Goal: Task Accomplishment & Management: Use online tool/utility

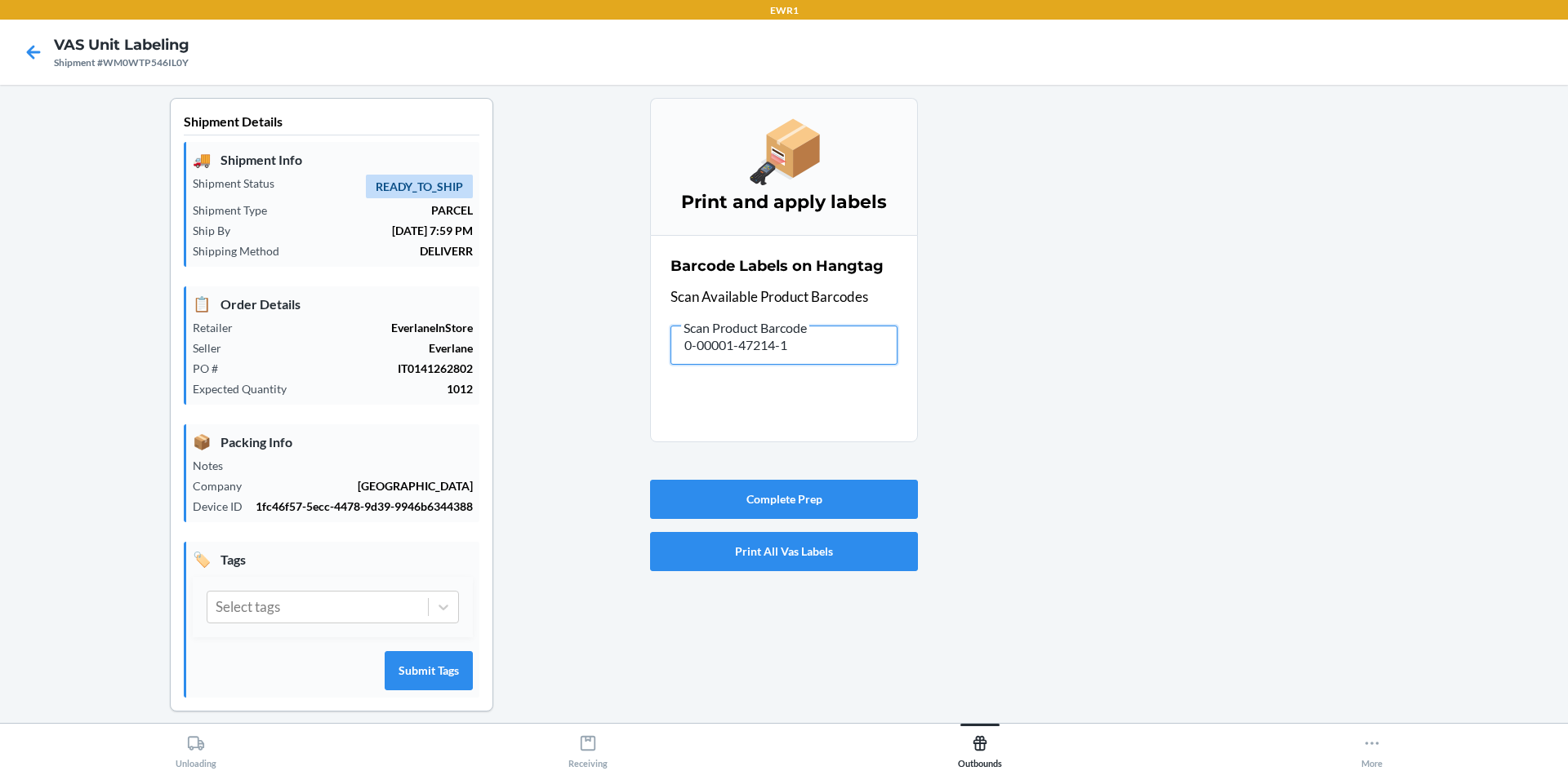
drag, startPoint x: 801, startPoint y: 343, endPoint x: 578, endPoint y: 313, distance: 225.0
click at [575, 310] on div "Shipment Details 🚚 Shipment Info Shipment Status READY_TO_SHIP Shipment Type PA…" at bounding box center [784, 418] width 1542 height 640
click at [810, 336] on input "text" at bounding box center [784, 345] width 227 height 39
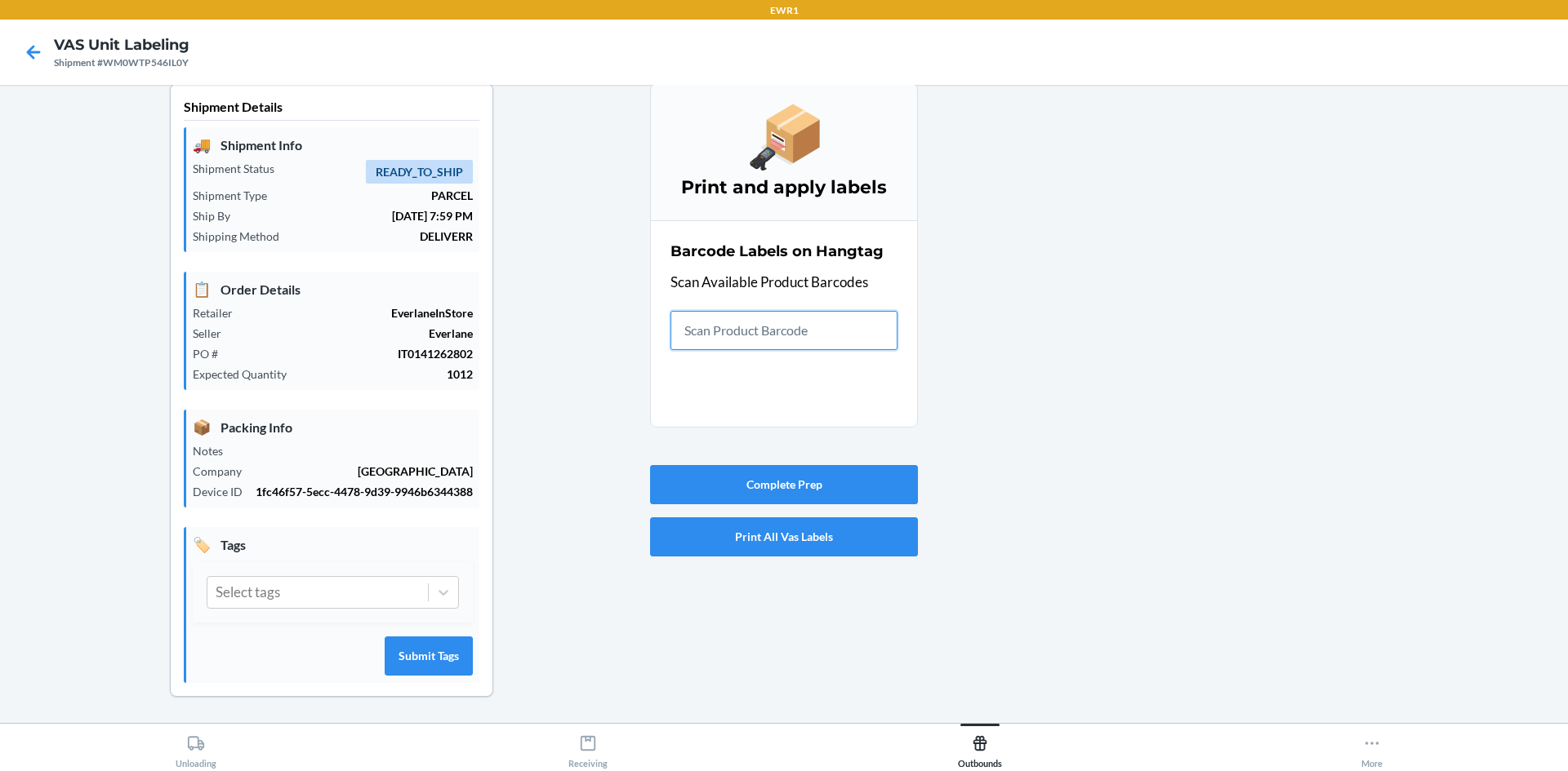
click at [789, 339] on input "text" at bounding box center [784, 330] width 227 height 39
click at [815, 494] on button "Complete Prep" at bounding box center [784, 485] width 267 height 39
click at [739, 331] on input "Failed to complete VAS Unit Labeling. Please Scan All Products." at bounding box center [784, 330] width 227 height 39
click at [772, 506] on div "Complete Prep Print All Vas Labels" at bounding box center [784, 510] width 267 height 105
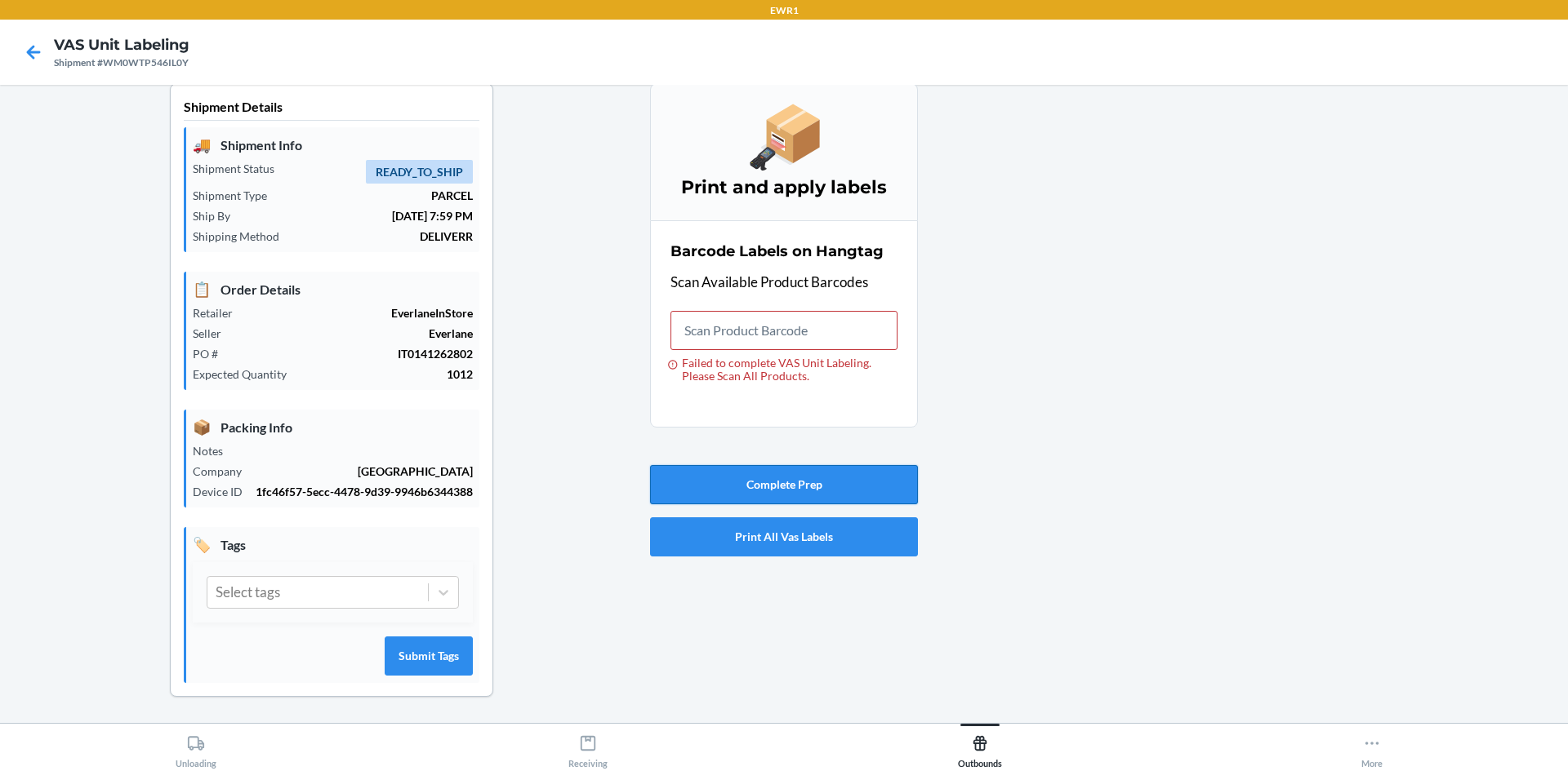
click at [773, 503] on button "Complete Prep" at bounding box center [784, 485] width 267 height 39
click at [780, 488] on button "Complete Prep" at bounding box center [784, 485] width 267 height 39
click at [748, 338] on input "Failed to complete VAS Unit Labeling. Please Scan All Products." at bounding box center [784, 330] width 227 height 39
click at [37, 56] on icon at bounding box center [33, 52] width 28 height 28
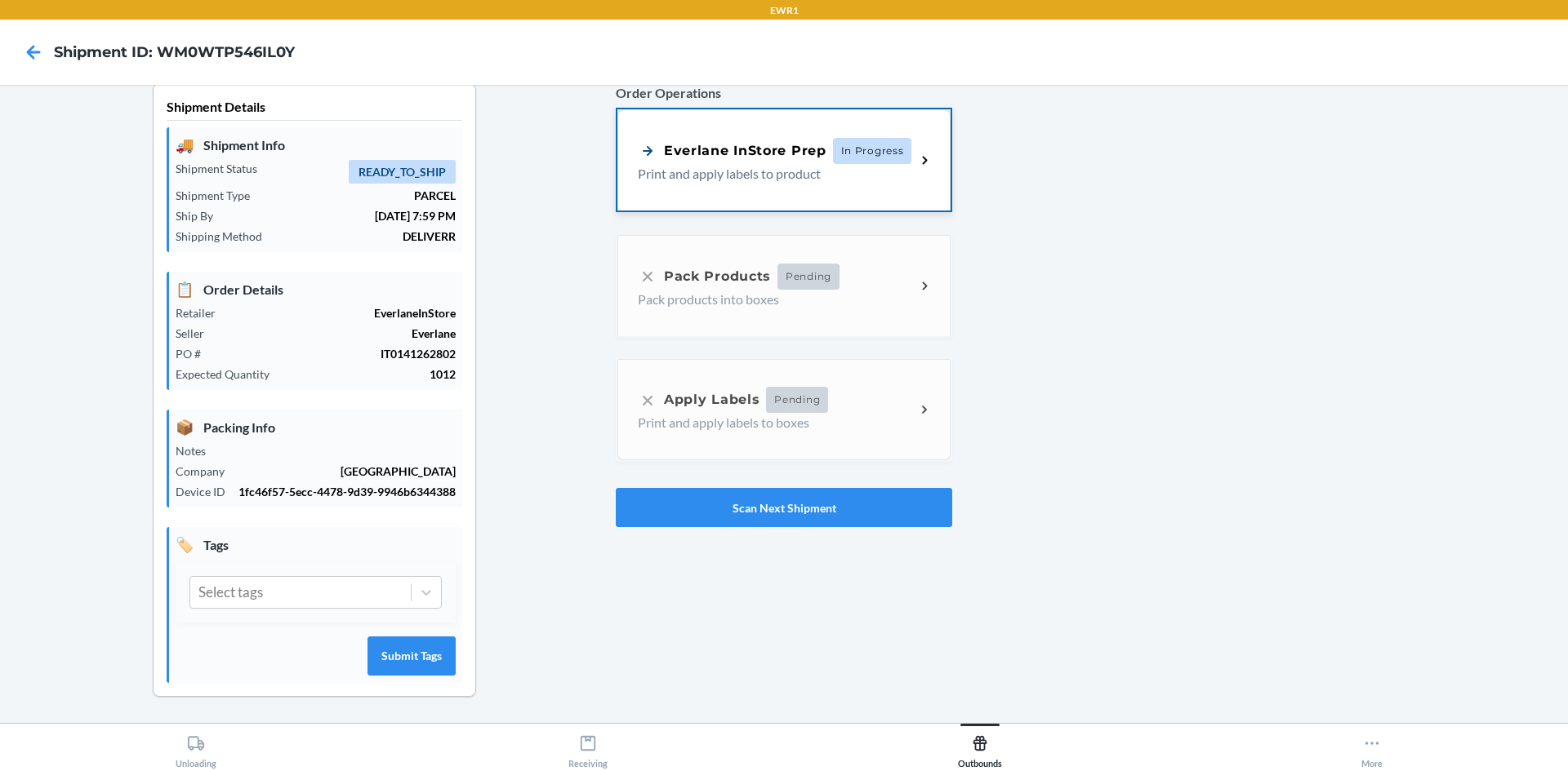
click at [846, 190] on div "Everlane InStore Prep In Progress Print and apply labels to product" at bounding box center [784, 160] width 333 height 101
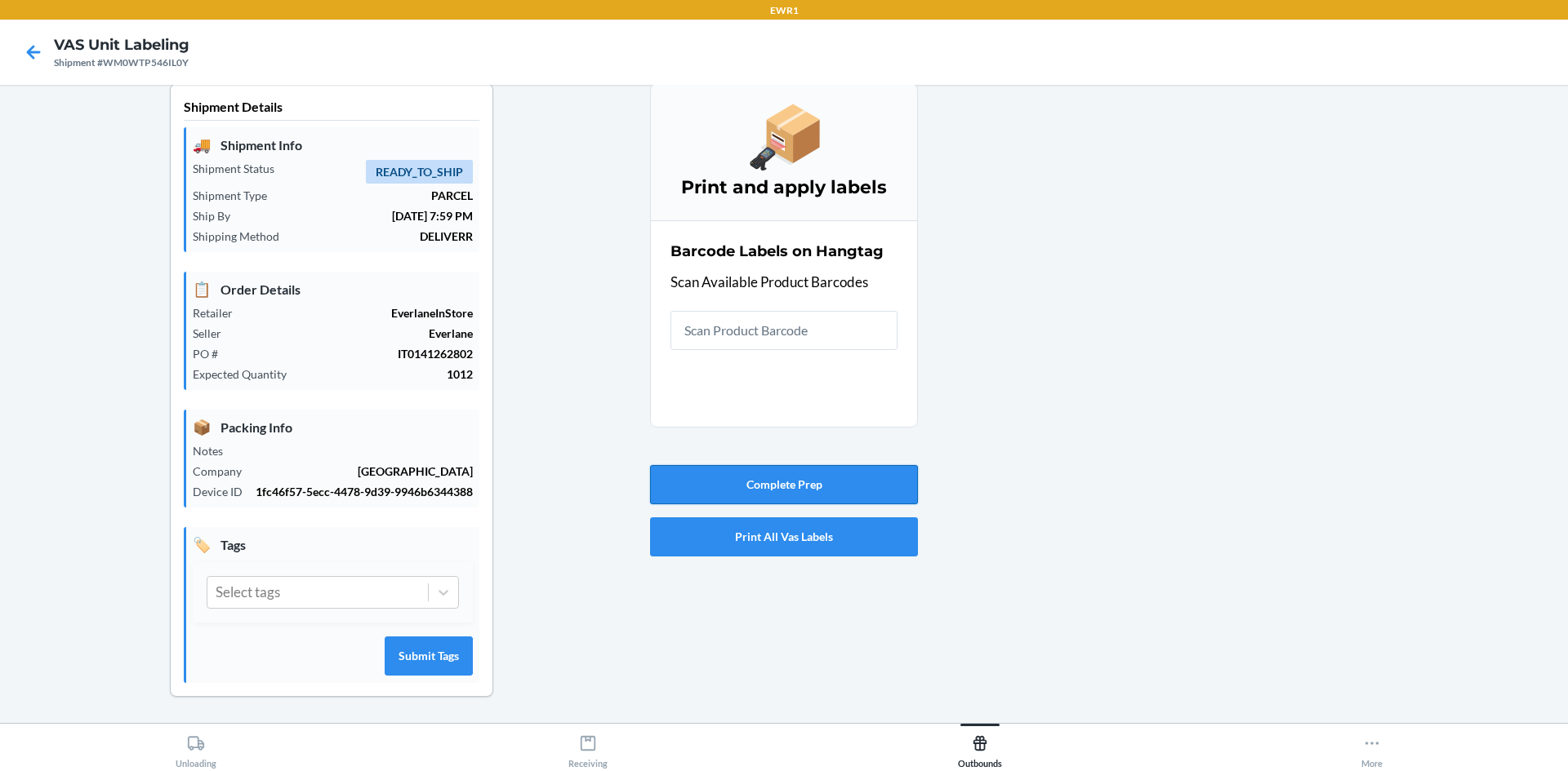
click at [880, 489] on button "Complete Prep" at bounding box center [784, 485] width 267 height 39
click at [42, 56] on icon at bounding box center [33, 52] width 28 height 28
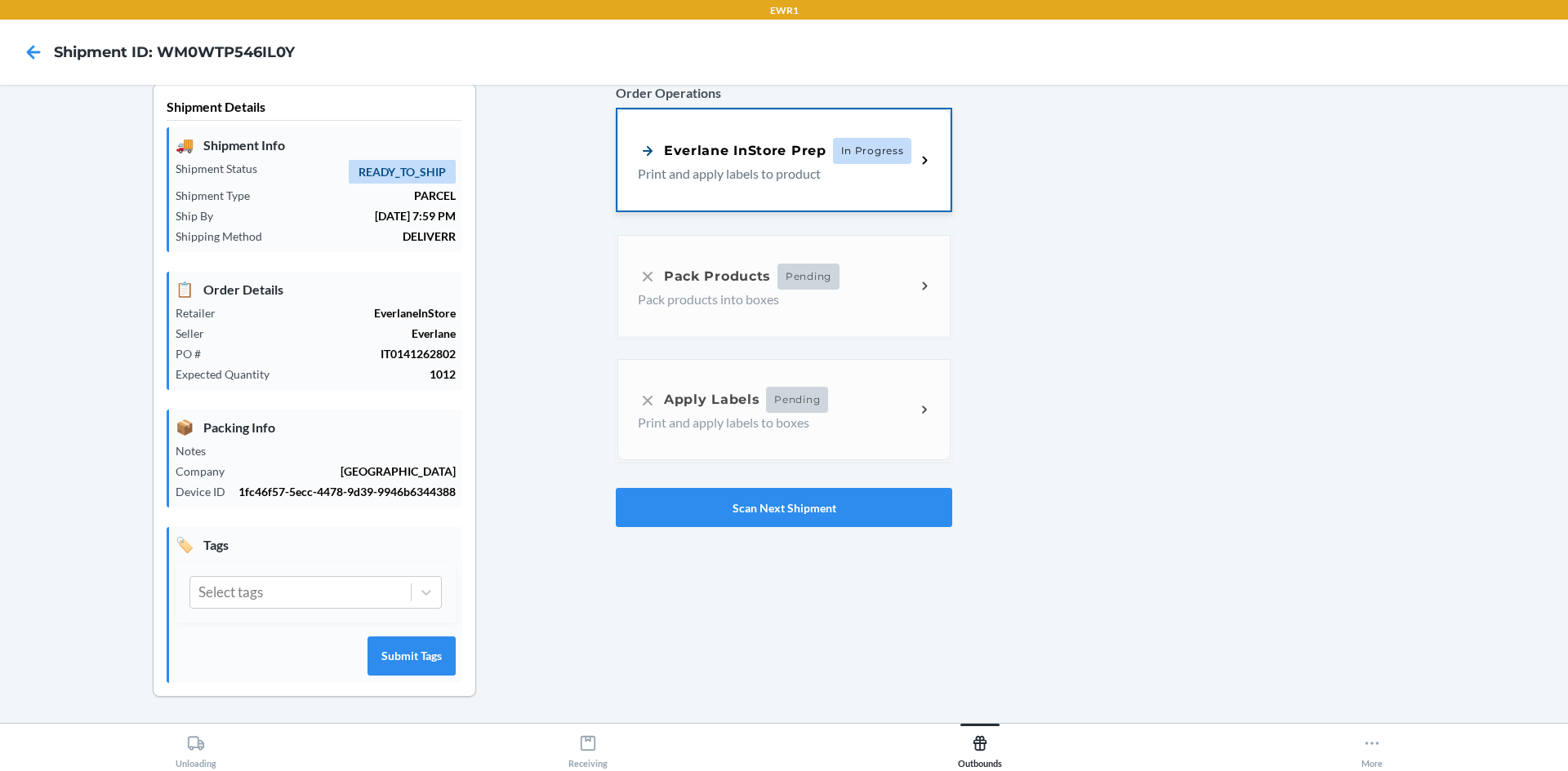
click at [765, 179] on p "Print and apply labels to product" at bounding box center [770, 174] width 265 height 19
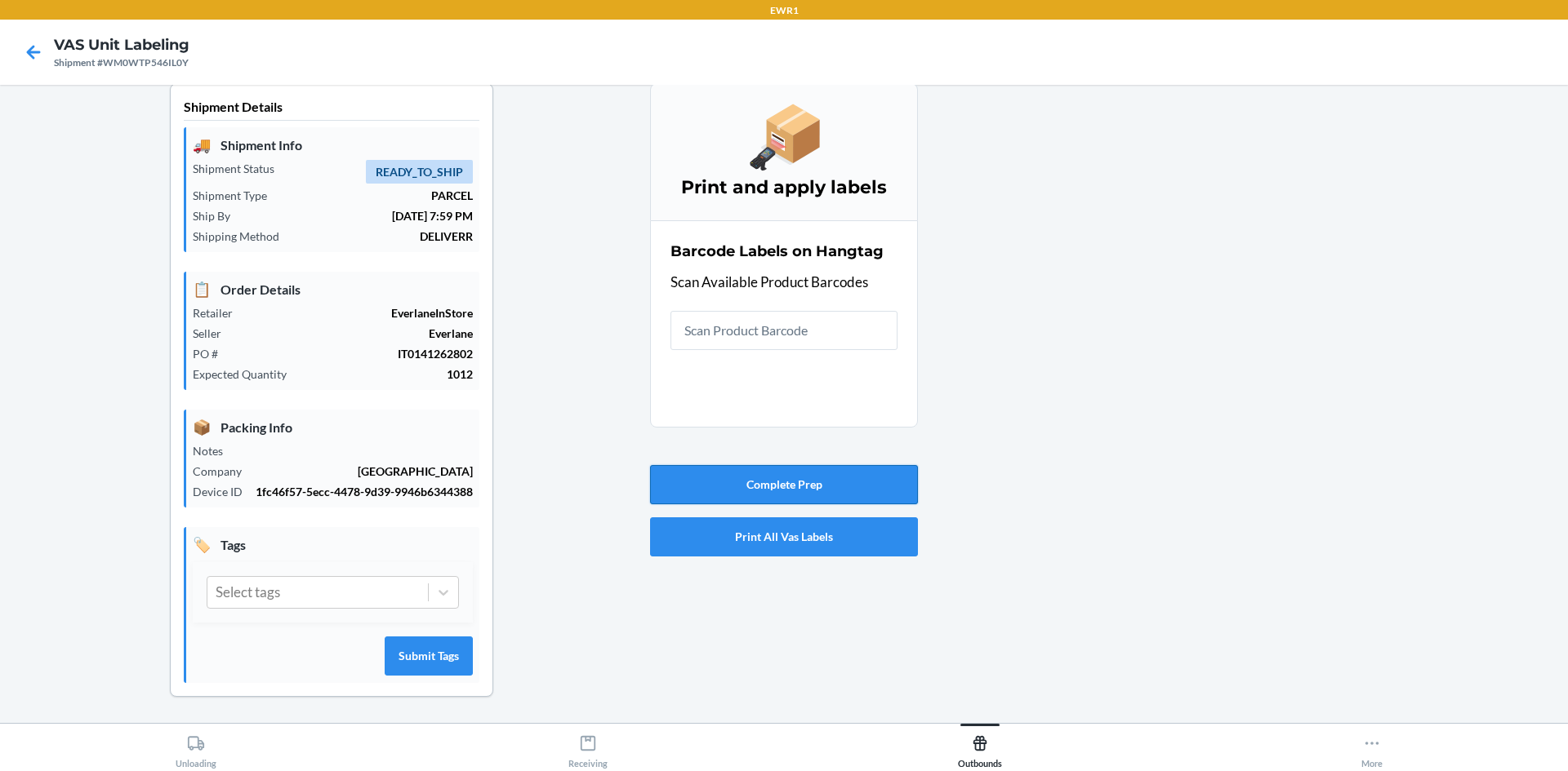
click at [830, 481] on button "Complete Prep" at bounding box center [784, 485] width 267 height 39
click at [23, 52] on icon at bounding box center [33, 52] width 28 height 28
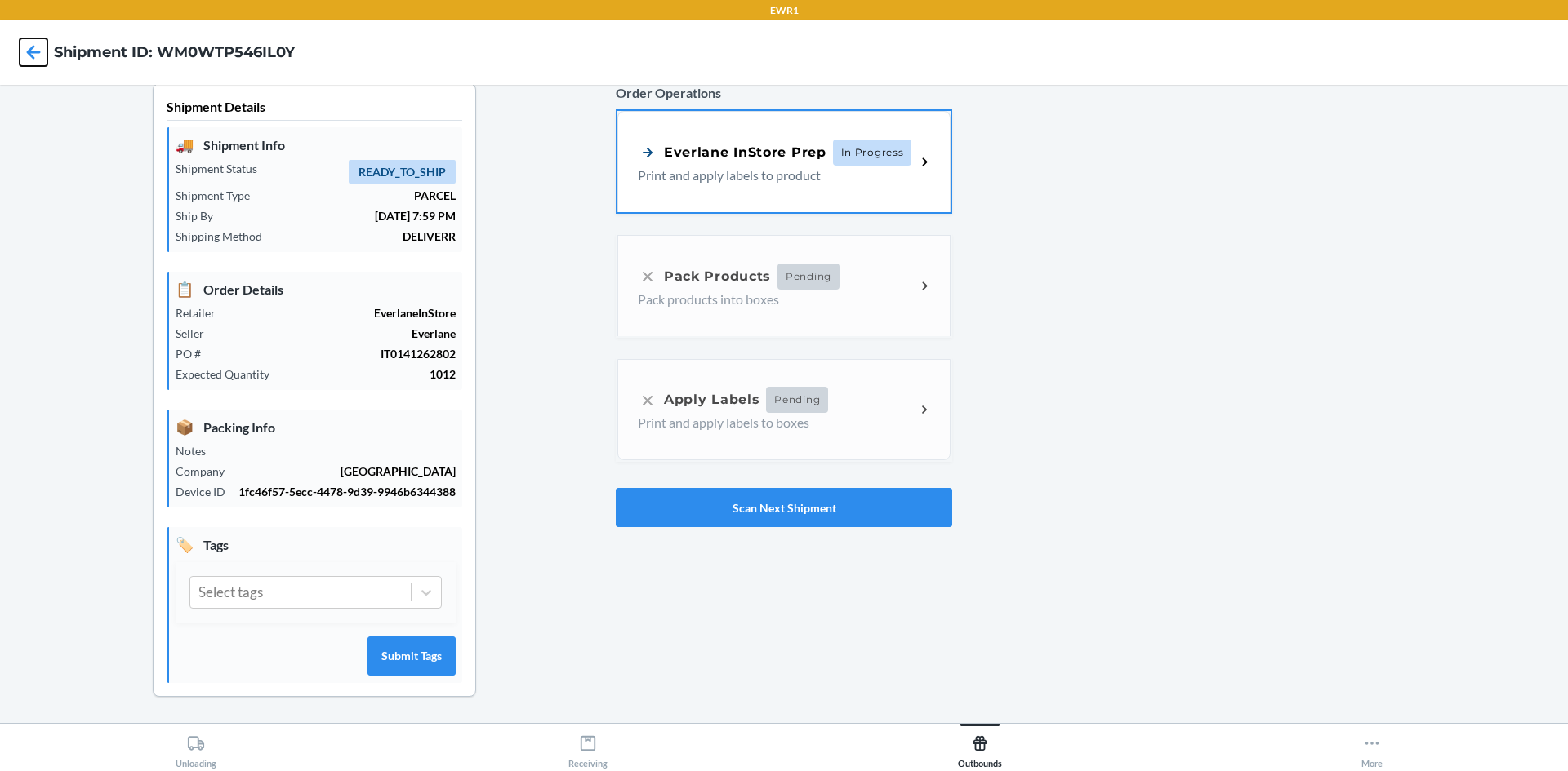
click at [23, 52] on icon at bounding box center [33, 52] width 28 height 28
click at [197, 50] on h4 "Shipment ID: WM0WTP546IL0Y" at bounding box center [174, 52] width 240 height 21
copy h4 "WM0WTP546IL0Y"
click at [772, 499] on button "Scan Next Shipment" at bounding box center [784, 508] width 337 height 39
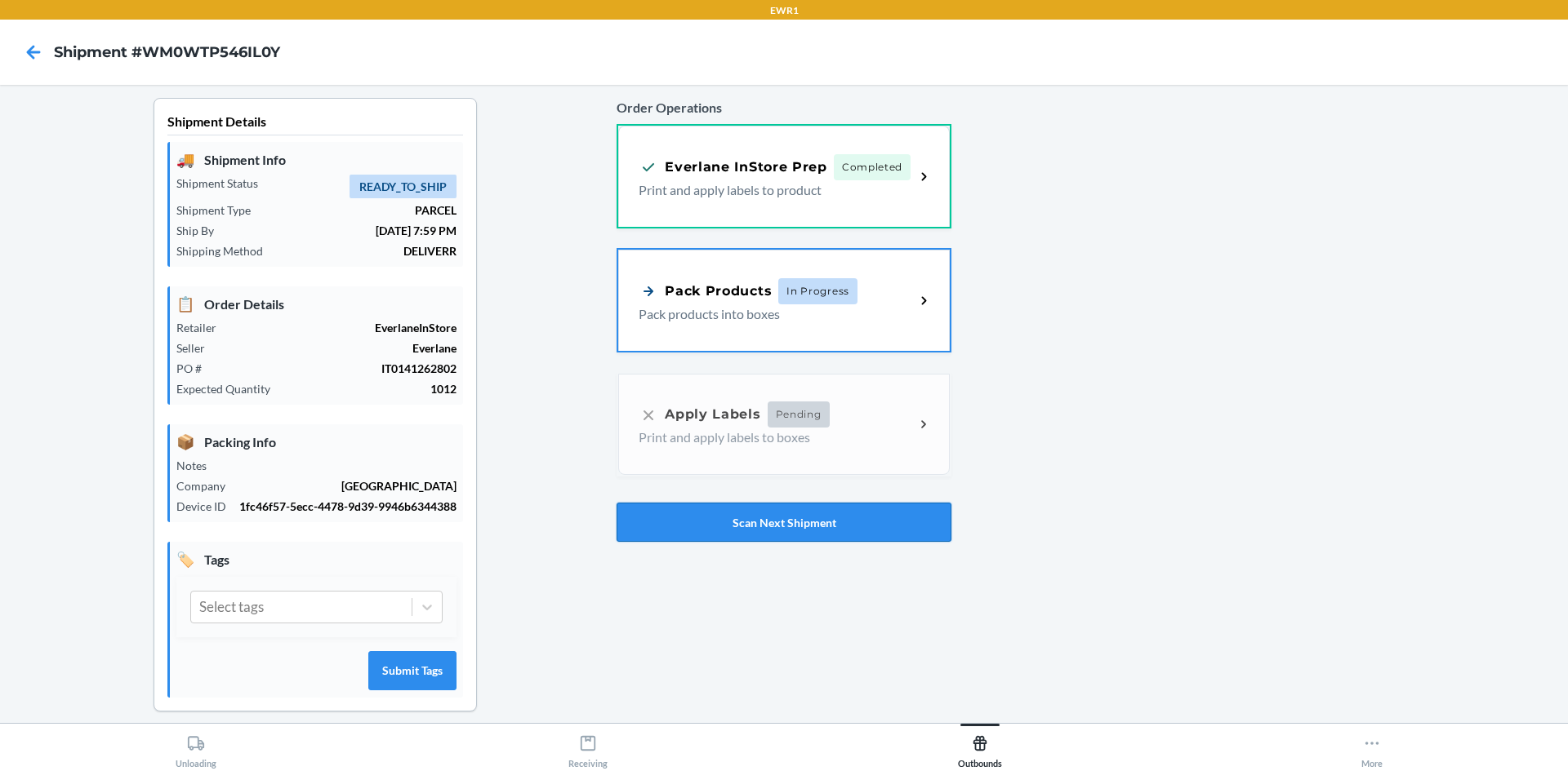
drag, startPoint x: 844, startPoint y: 545, endPoint x: 855, endPoint y: 535, distance: 14.9
click at [855, 535] on div "Order Operations Everlane InStore Prep Completed Print and apply labels to prod…" at bounding box center [784, 319] width 335 height 457
drag, startPoint x: 855, startPoint y: 535, endPoint x: 733, endPoint y: 535, distance: 122.0
click at [725, 515] on div "Order Operations Everlane InStore Prep Completed Print and apply labels to prod…" at bounding box center [784, 319] width 335 height 457
click at [733, 540] on button "Scan Next Shipment" at bounding box center [784, 522] width 335 height 39
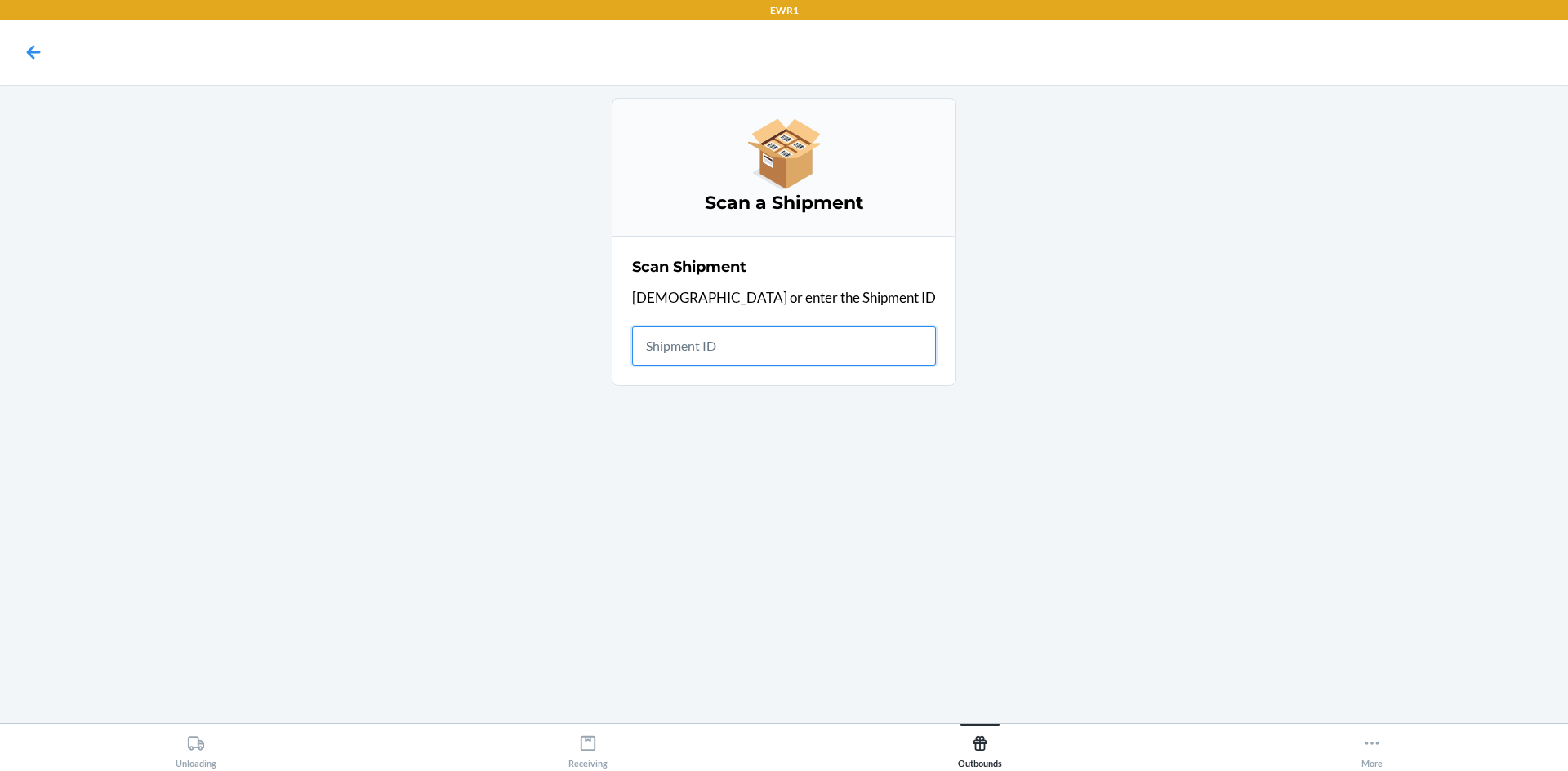
click at [774, 348] on input "text" at bounding box center [784, 346] width 304 height 39
drag, startPoint x: 814, startPoint y: 349, endPoint x: 545, endPoint y: 352, distance: 269.0
click at [545, 352] on div "Scan a Shipment Scan Shipment Scan or enter the Shipment ID Shipment ID WJBC3UJ…" at bounding box center [784, 252] width 1542 height 309
click at [781, 361] on input "Failed to fetch wholesale shipment details" at bounding box center [784, 346] width 304 height 39
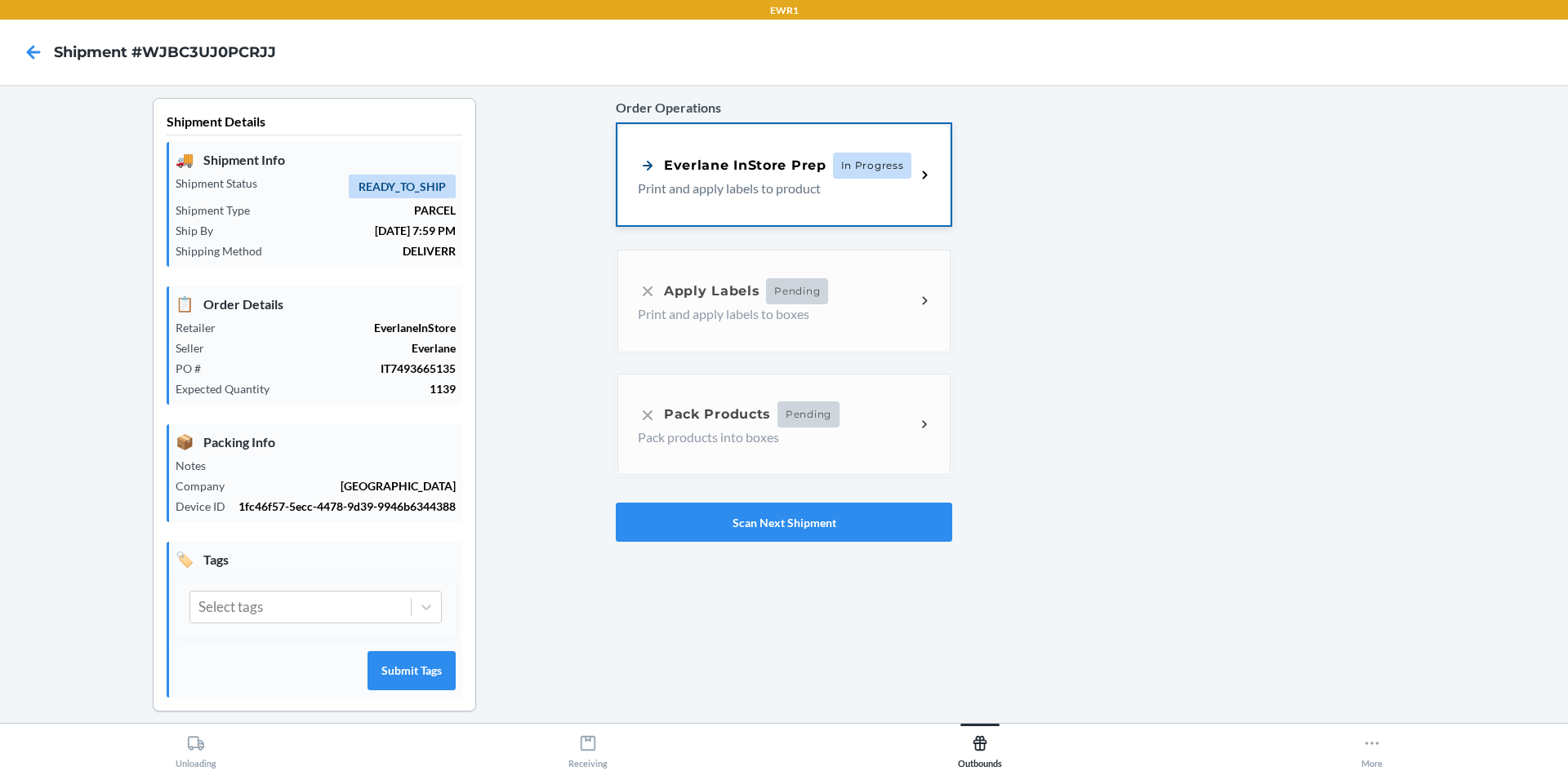
drag, startPoint x: 801, startPoint y: 231, endPoint x: 797, endPoint y: 221, distance: 10.8
click at [801, 231] on div "Order Operations Everlane InStore Prep In Progress Print and apply labels to pr…" at bounding box center [784, 319] width 337 height 457
click at [793, 214] on div "Everlane InStore Prep In Progress Print and apply labels to product" at bounding box center [784, 174] width 333 height 101
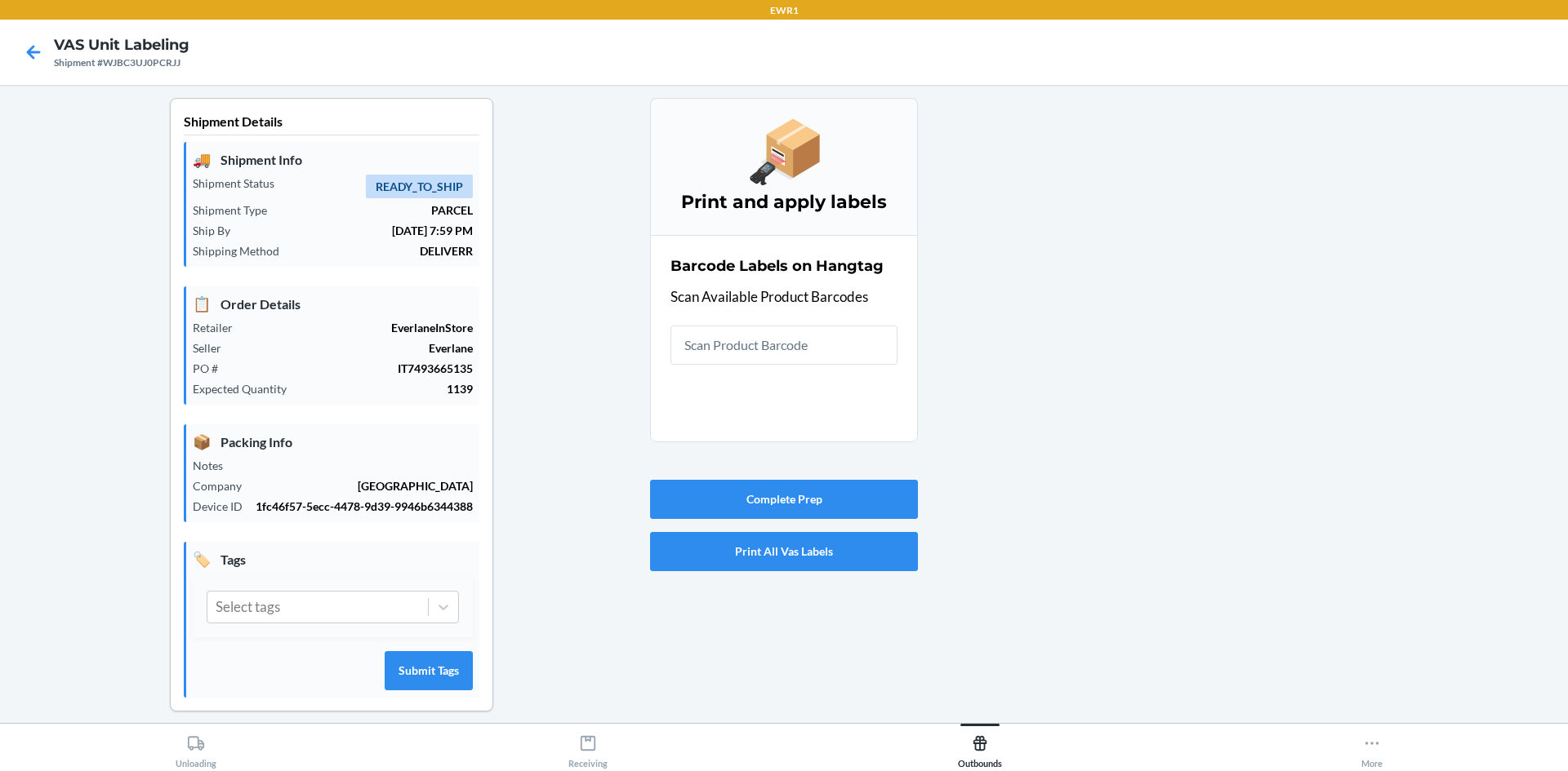
click at [764, 349] on input "text" at bounding box center [784, 345] width 227 height 39
click at [755, 360] on input "text" at bounding box center [784, 345] width 227 height 39
drag, startPoint x: 755, startPoint y: 360, endPoint x: 750, endPoint y: 335, distance: 25.5
click at [750, 335] on input "text" at bounding box center [784, 345] width 227 height 39
click at [747, 343] on input "text" at bounding box center [784, 345] width 227 height 39
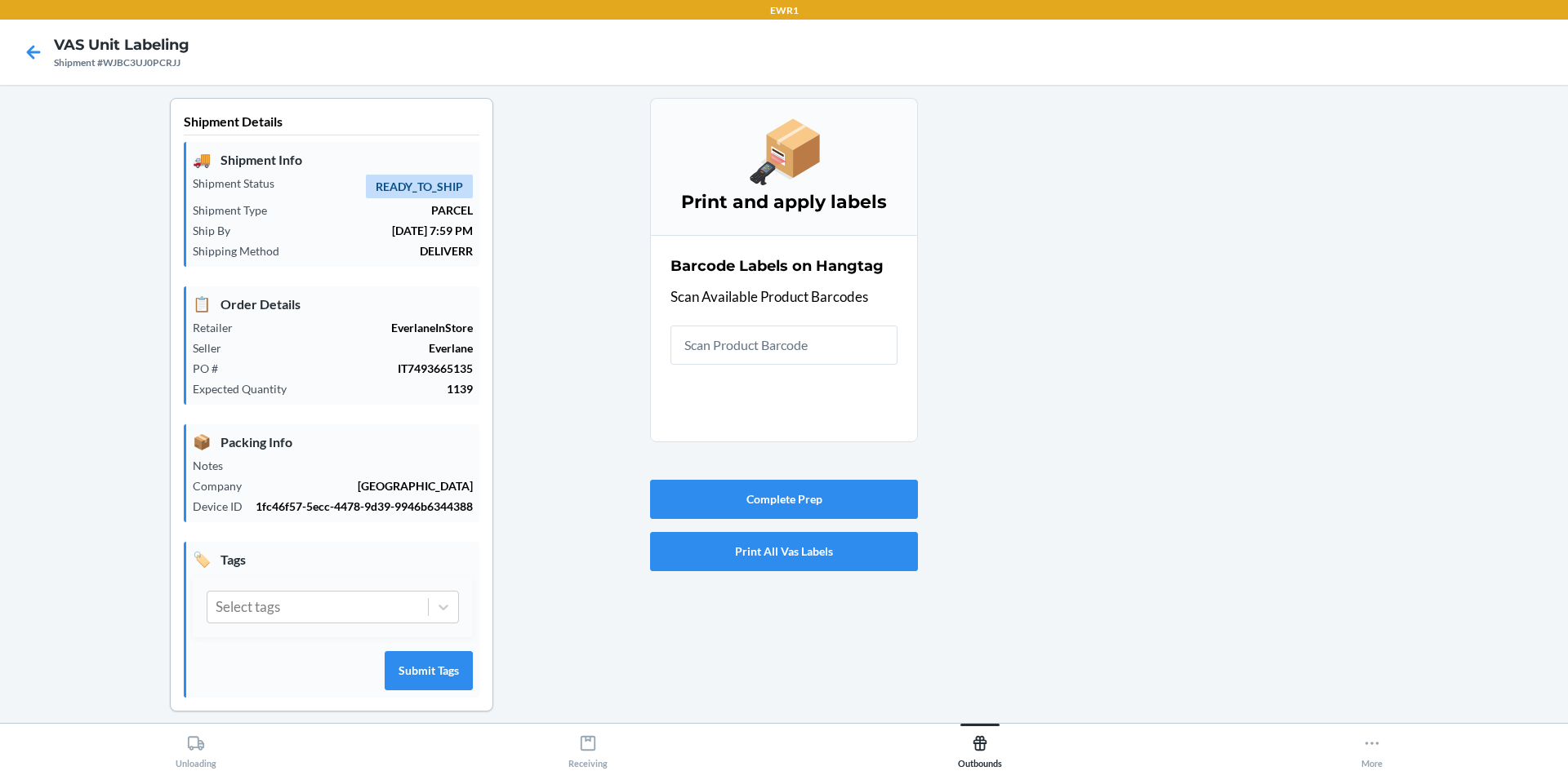
click at [747, 343] on input "text" at bounding box center [784, 345] width 227 height 39
click at [857, 342] on input "text" at bounding box center [784, 345] width 227 height 39
click at [851, 347] on input "text" at bounding box center [784, 345] width 227 height 39
drag, startPoint x: 851, startPoint y: 347, endPoint x: 708, endPoint y: 350, distance: 143.0
click at [708, 350] on input "text" at bounding box center [784, 345] width 227 height 39
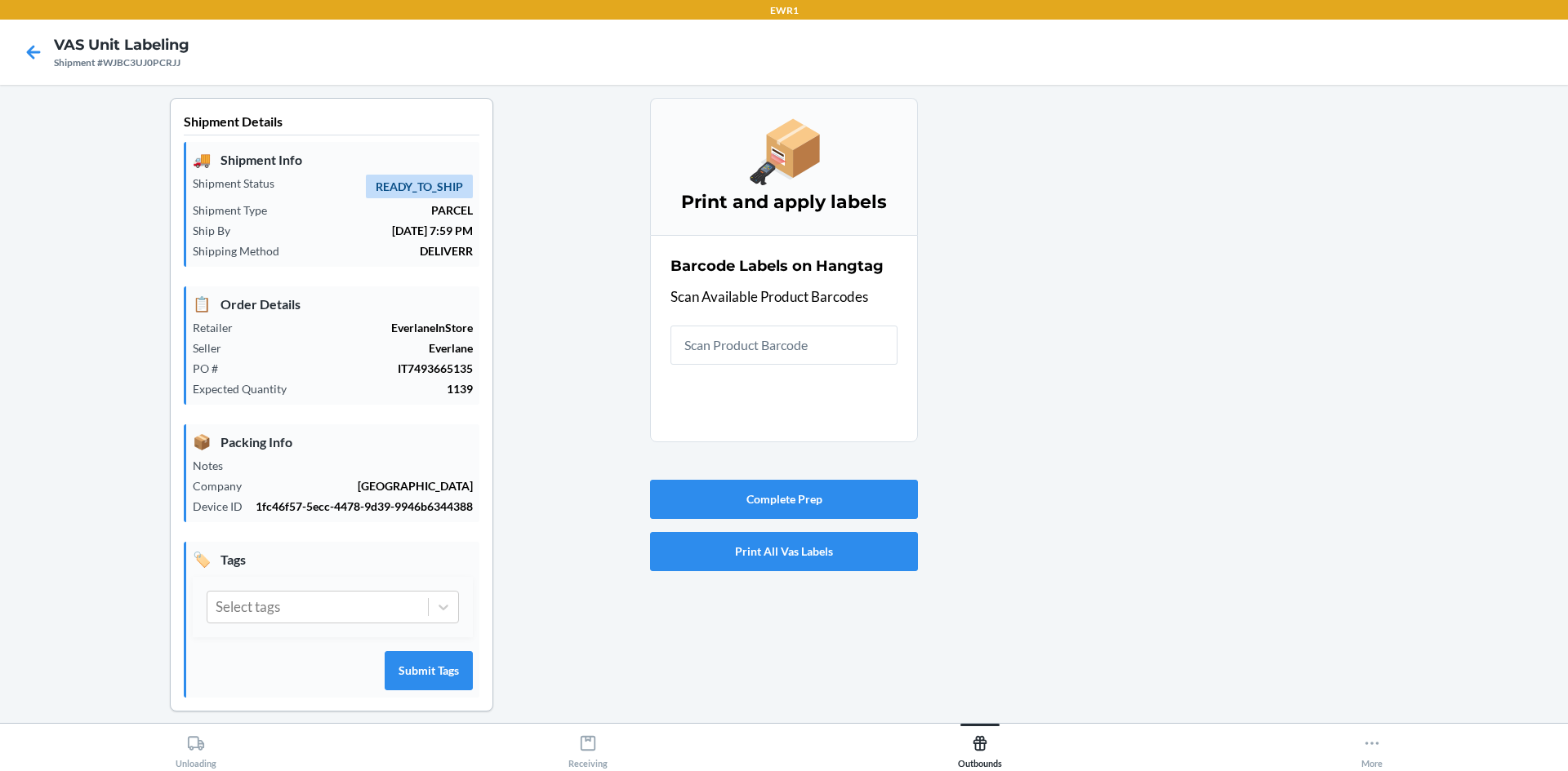
click at [708, 350] on input "text" at bounding box center [784, 345] width 227 height 39
click at [821, 349] on input "text" at bounding box center [784, 345] width 227 height 39
click at [688, 335] on input "text" at bounding box center [784, 345] width 227 height 39
drag, startPoint x: 846, startPoint y: 327, endPoint x: 834, endPoint y: 334, distance: 13.9
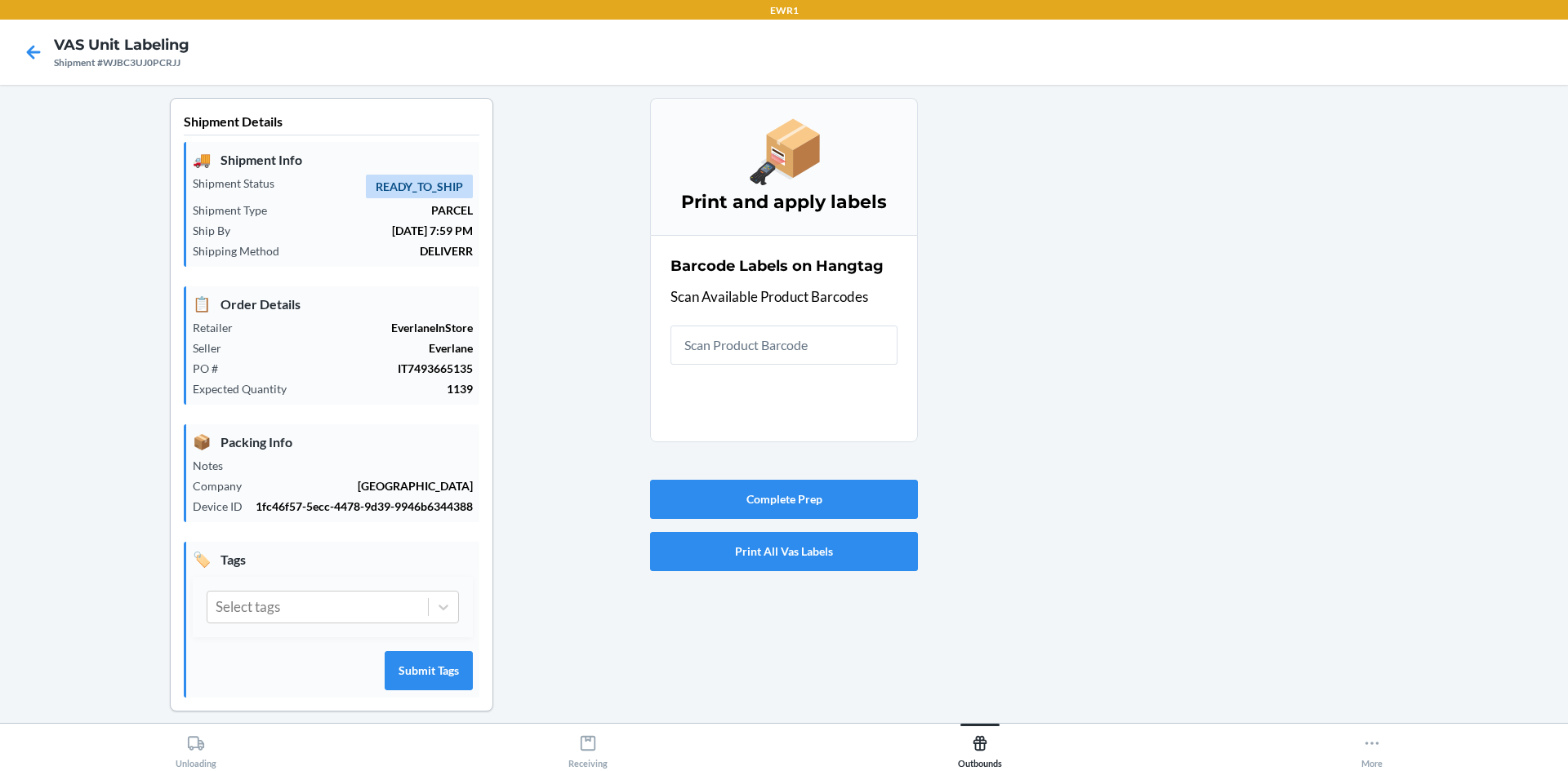
click at [834, 334] on div "Barcode Labels on Hangtag Scan Available Product Barcodes" at bounding box center [784, 311] width 227 height 119
click at [805, 338] on input "text" at bounding box center [784, 345] width 227 height 39
click at [1508, 455] on div at bounding box center [1236, 418] width 637 height 640
click at [830, 350] on input "text" at bounding box center [784, 345] width 227 height 39
click at [784, 361] on input "text" at bounding box center [784, 345] width 227 height 39
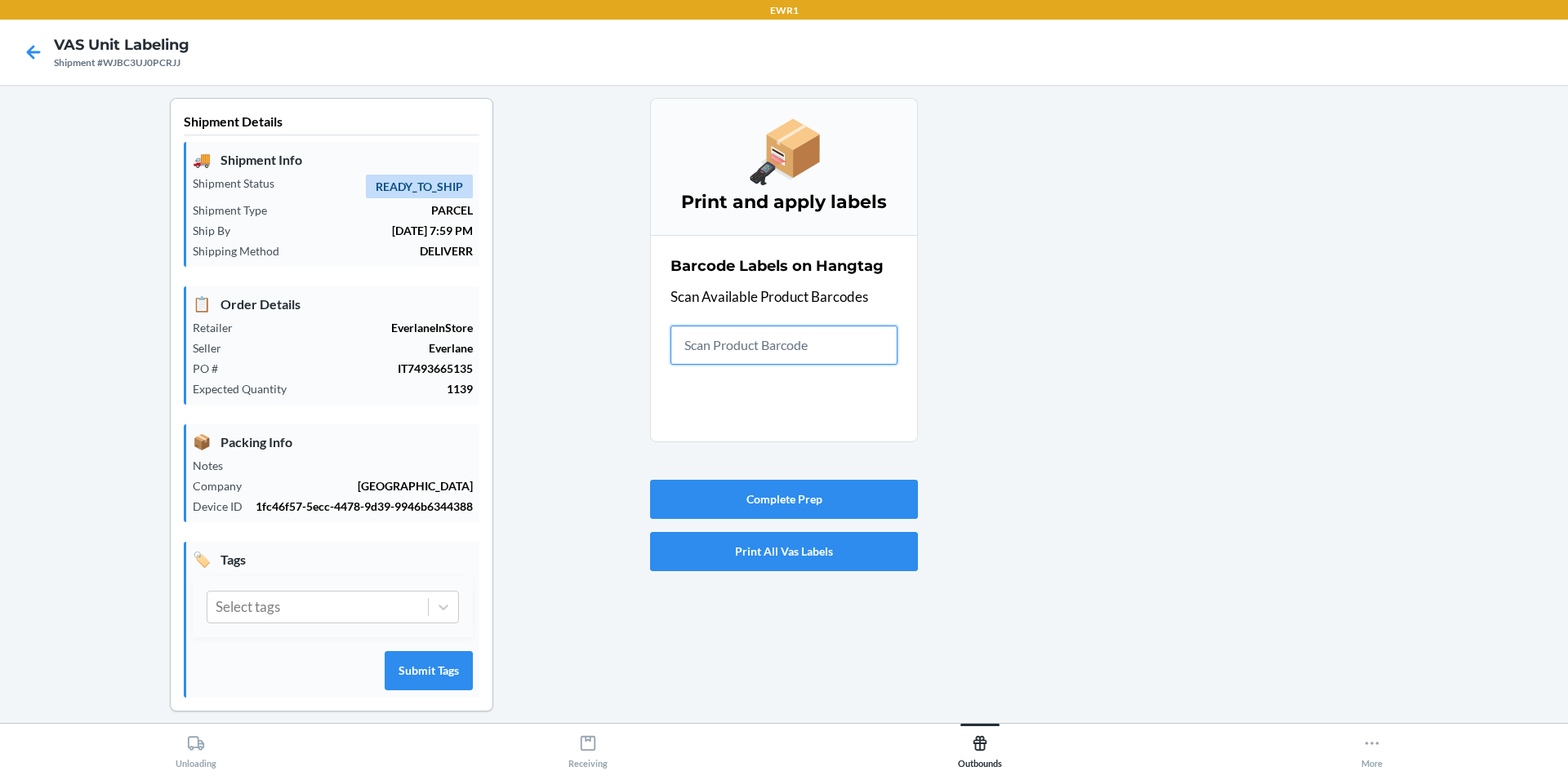
click at [784, 360] on input "text" at bounding box center [784, 345] width 227 height 39
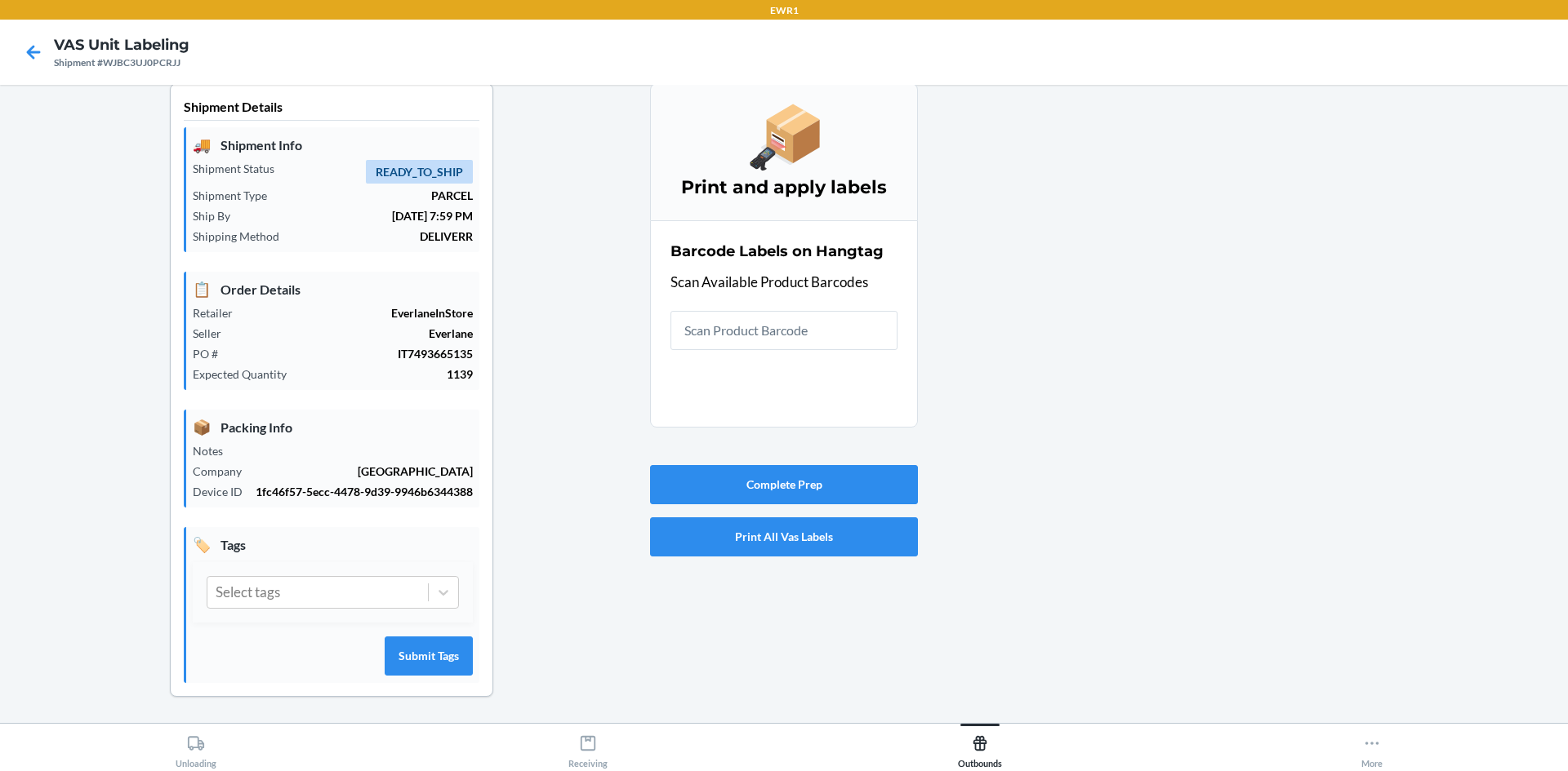
click at [1298, 410] on div at bounding box center [1236, 404] width 637 height 640
drag, startPoint x: 742, startPoint y: 297, endPoint x: 756, endPoint y: 323, distance: 29.5
click at [754, 316] on div "Barcode Labels on Hangtag Scan Available Product Barcodes" at bounding box center [784, 295] width 227 height 119
click at [756, 323] on input "text" at bounding box center [784, 330] width 227 height 39
click at [861, 347] on input "text" at bounding box center [784, 330] width 227 height 39
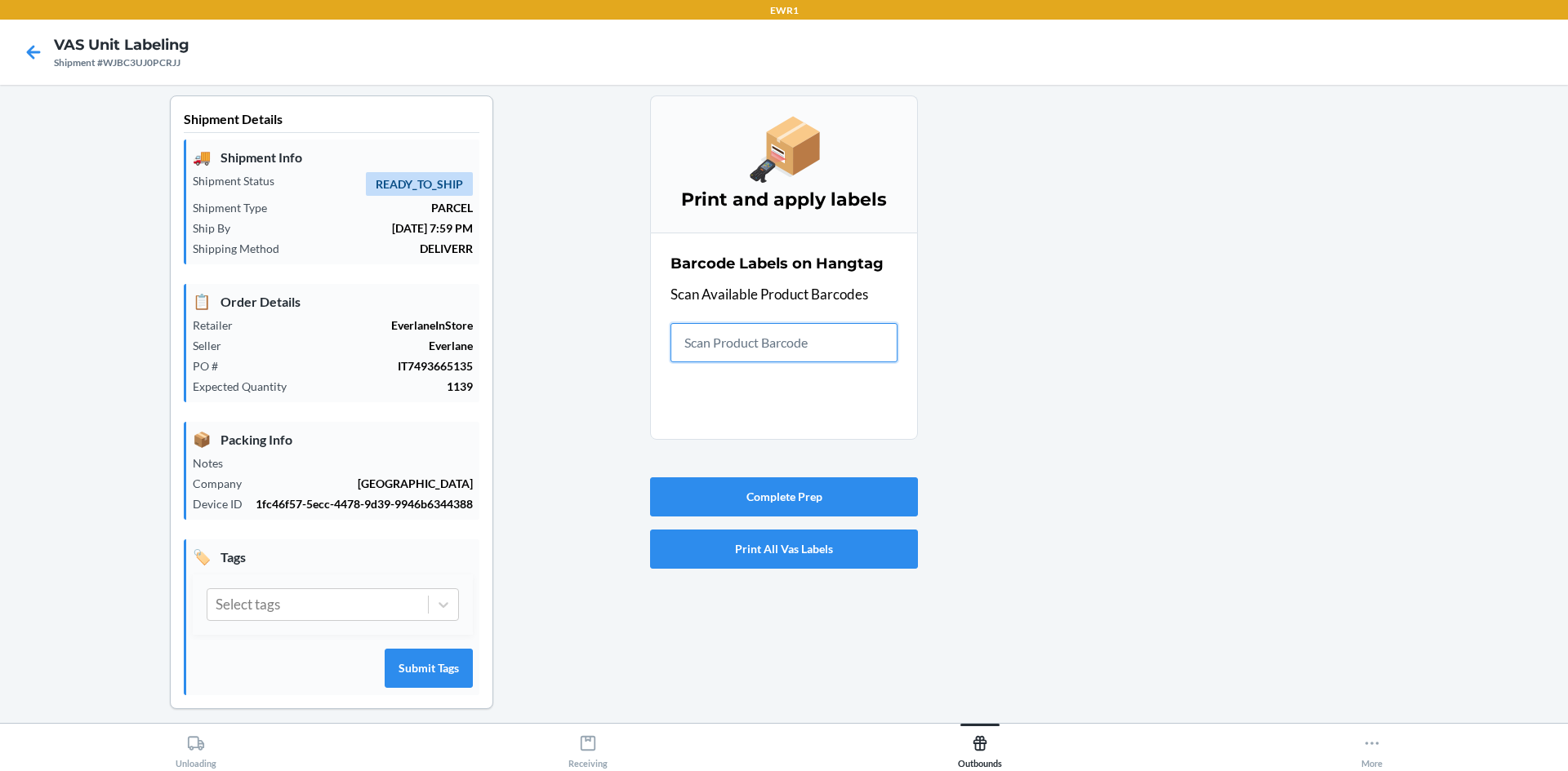
scroll to position [0, 0]
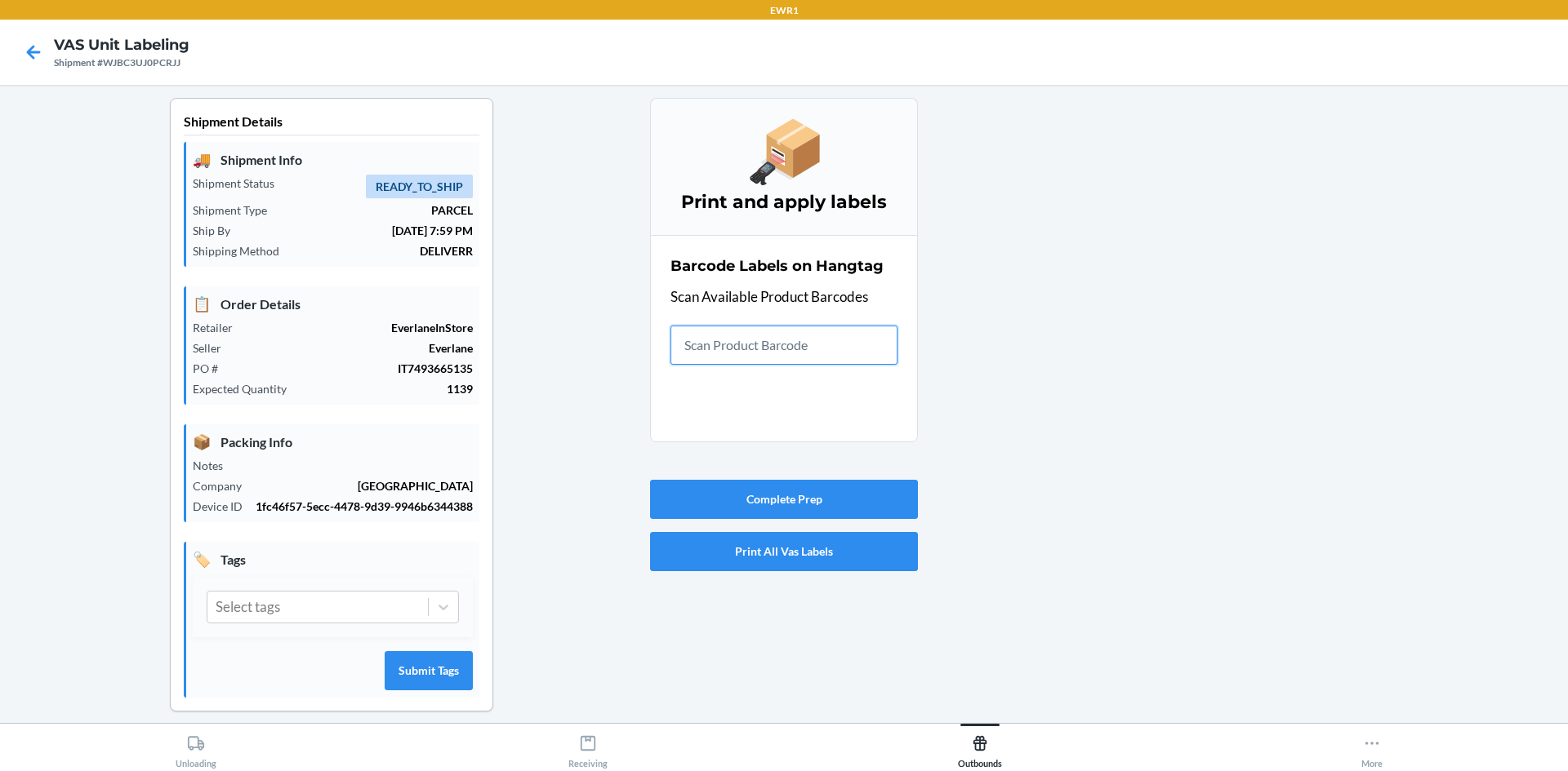
click at [746, 354] on input "text" at bounding box center [784, 345] width 227 height 39
click at [846, 343] on input "text" at bounding box center [784, 345] width 227 height 39
click at [727, 345] on input "text" at bounding box center [784, 345] width 227 height 39
click at [793, 332] on input "text" at bounding box center [784, 345] width 227 height 39
click at [779, 345] on input "text" at bounding box center [784, 345] width 227 height 39
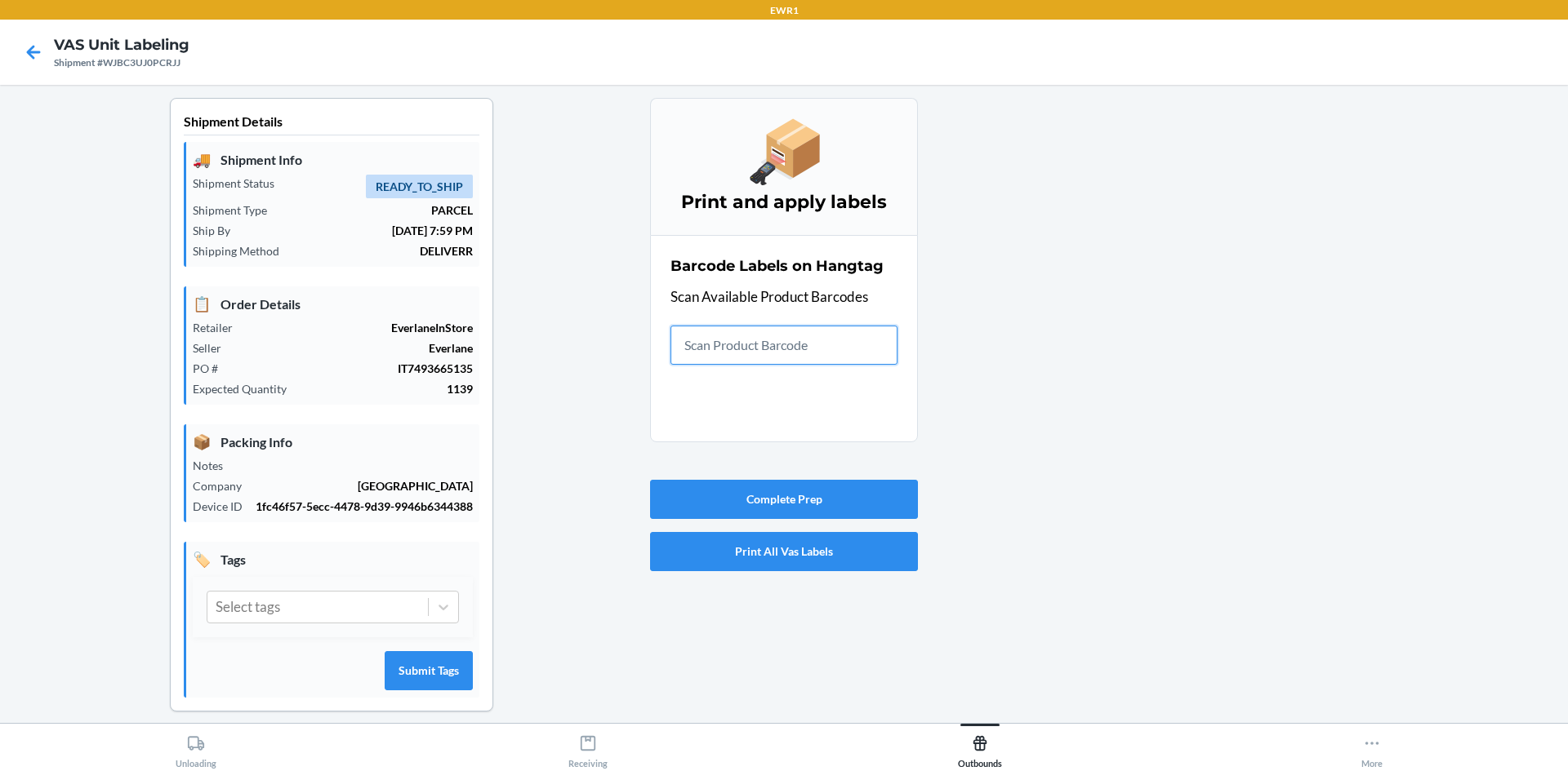
click at [812, 349] on input "text" at bounding box center [784, 345] width 227 height 39
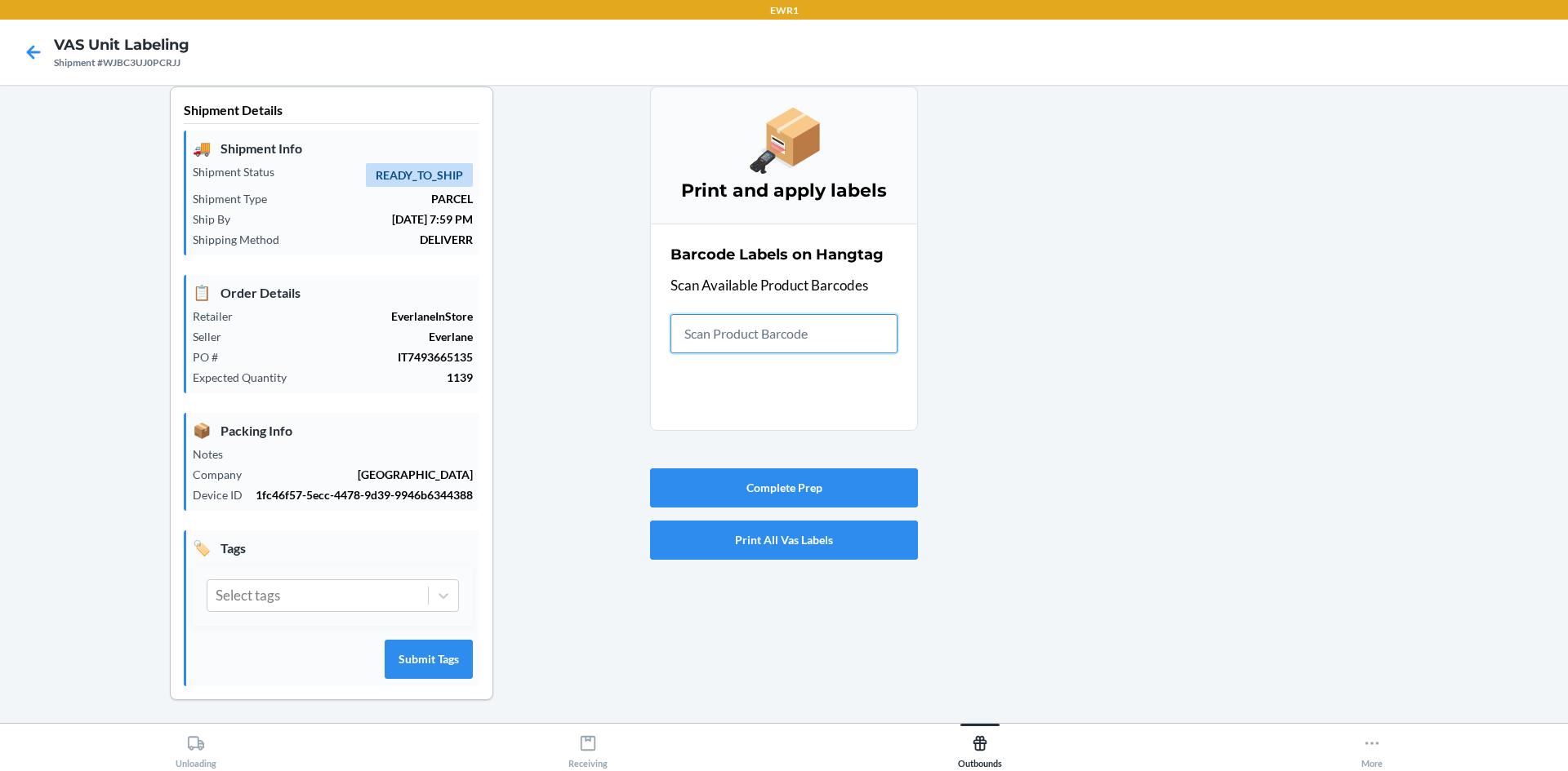
scroll to position [14, 0]
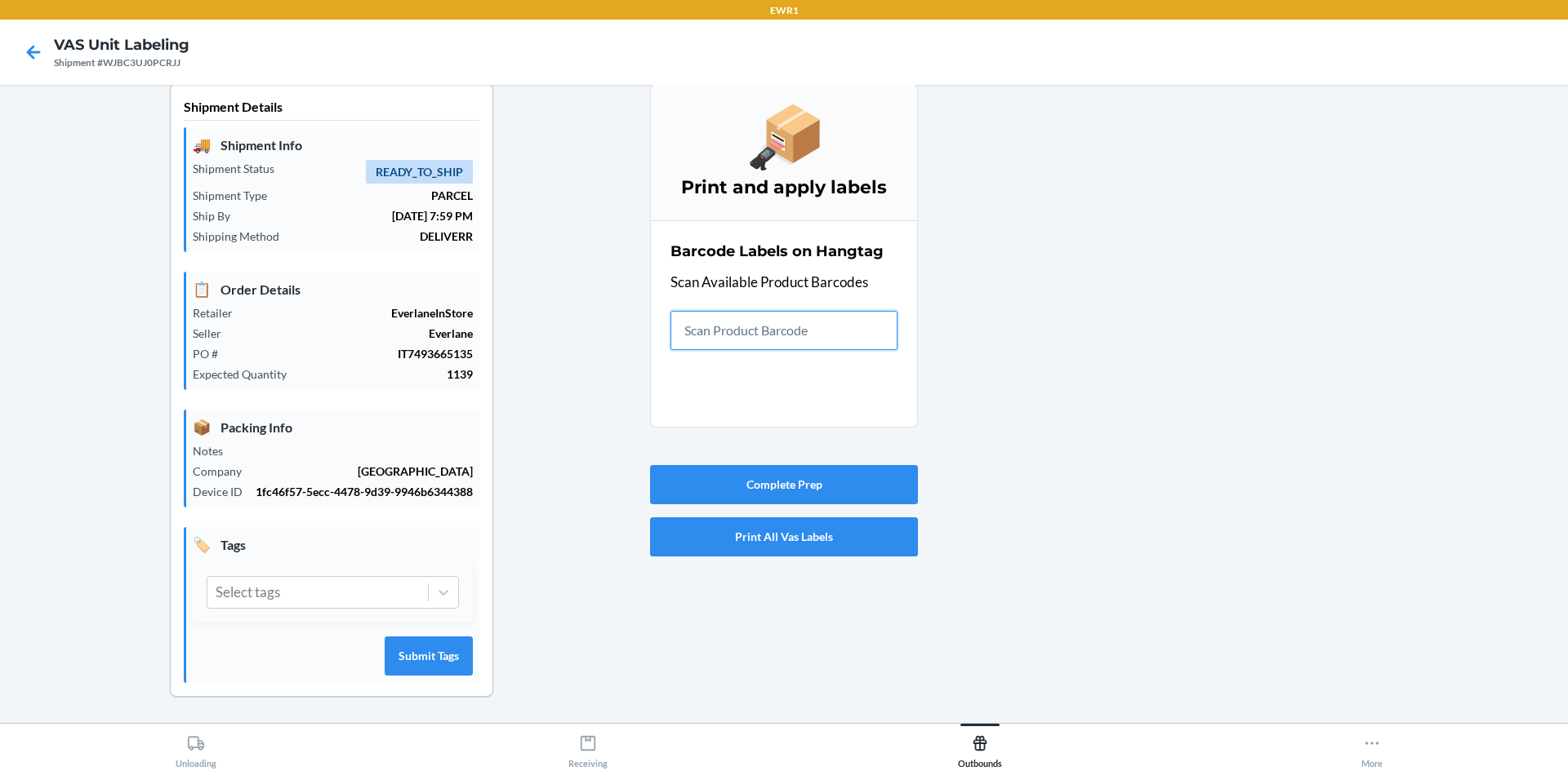
click at [765, 328] on input "text" at bounding box center [784, 330] width 227 height 39
click at [785, 321] on input "text" at bounding box center [784, 330] width 227 height 39
click at [763, 350] on div "Barcode Labels on Hangtag Scan Available Product Barcodes" at bounding box center [784, 295] width 227 height 119
click at [782, 330] on input "text" at bounding box center [784, 330] width 227 height 39
click at [767, 315] on input "text" at bounding box center [784, 330] width 227 height 39
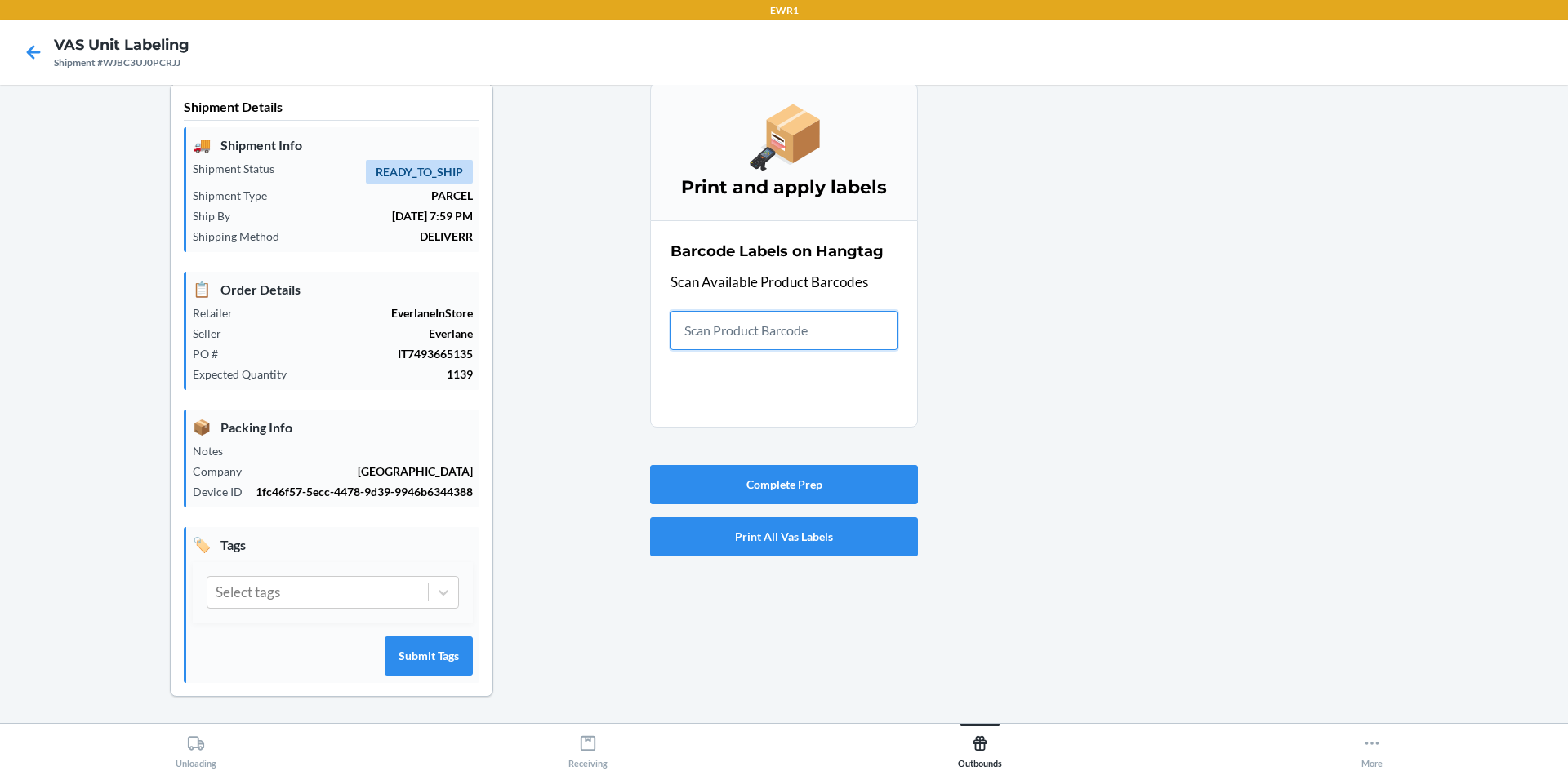
click at [771, 323] on input "text" at bounding box center [784, 330] width 227 height 39
click at [780, 336] on input "text" at bounding box center [784, 330] width 227 height 39
click at [1262, 305] on div at bounding box center [1236, 404] width 637 height 640
click at [814, 341] on input "text" at bounding box center [784, 330] width 227 height 39
click at [1449, 381] on div at bounding box center [1236, 404] width 637 height 640
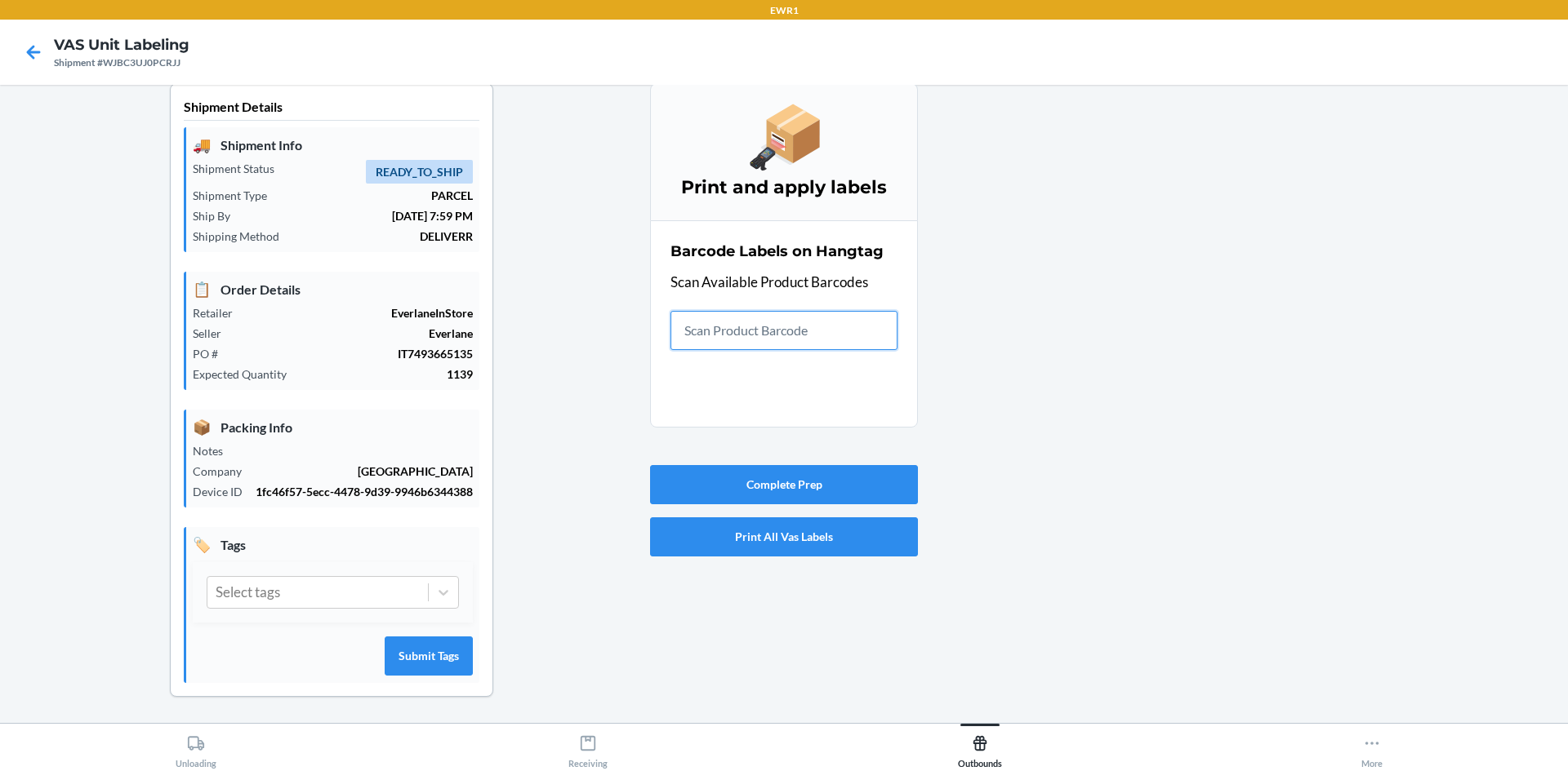
click at [789, 342] on input "text" at bounding box center [784, 330] width 227 height 39
